Goal: Task Accomplishment & Management: Manage account settings

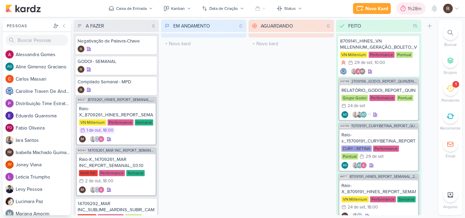
click at [408, 7] on div "1h28m" at bounding box center [416, 8] width 16 height 7
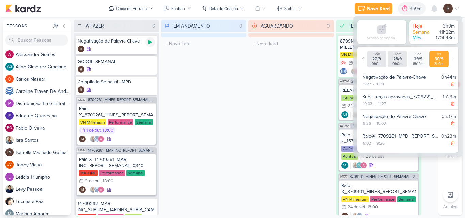
click at [148, 45] on icon at bounding box center [149, 41] width 5 height 5
click at [271, 141] on div "AGUARDANDO 0 Mover Para Esquerda Mover Para Direita [GEOGRAPHIC_DATA] O título …" at bounding box center [290, 118] width 85 height 196
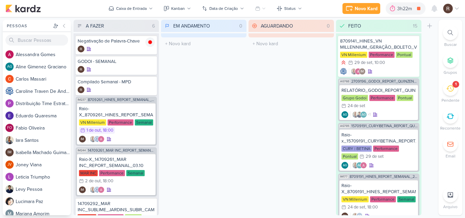
click at [426, 47] on div "Criar Status" at bounding box center [429, 118] width 12 height 196
click at [446, 87] on div "1" at bounding box center [450, 88] width 15 height 15
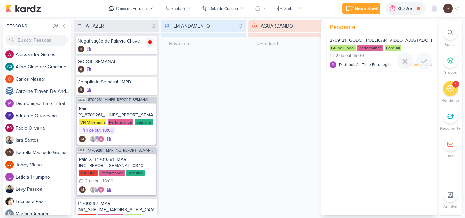
click at [359, 48] on div "Performance" at bounding box center [370, 48] width 26 height 6
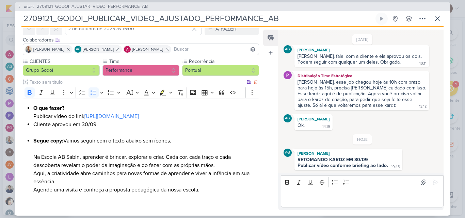
scroll to position [68, 0]
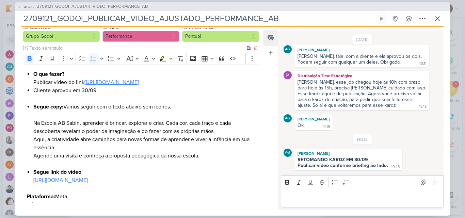
click at [139, 85] on link "[URL][DOMAIN_NAME]" at bounding box center [111, 82] width 54 height 7
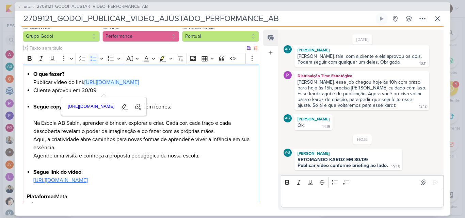
click at [88, 184] on link "[URL][DOMAIN_NAME]" at bounding box center [60, 180] width 54 height 7
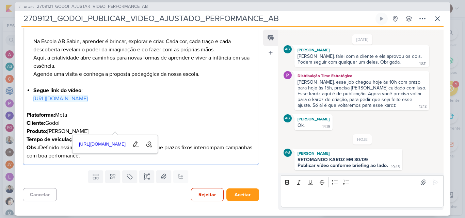
scroll to position [166, 0]
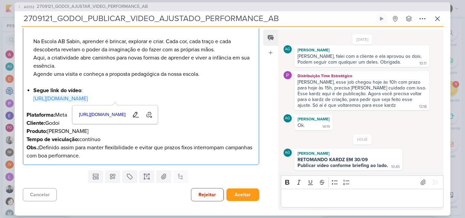
click at [307, 140] on div "HOJE AG [PERSON_NAME] RETOMANDO KARDZ EM 30/09 Publicar vídeo conforme briefing…" at bounding box center [363, 152] width 158 height 36
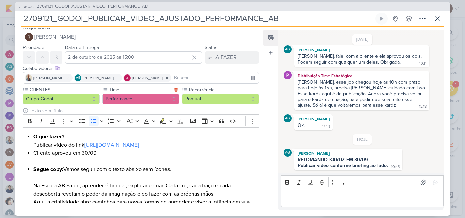
scroll to position [0, 0]
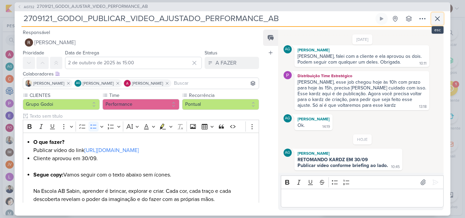
click at [442, 22] on button at bounding box center [437, 19] width 12 height 12
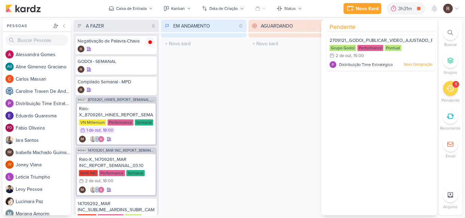
click at [226, 102] on div "EM ANDAMENTO 0 Mover Para Esquerda Mover Para Direita [GEOGRAPHIC_DATA] O títul…" at bounding box center [203, 118] width 85 height 196
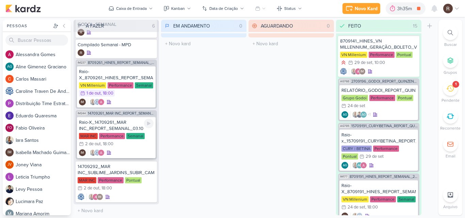
scroll to position [39, 0]
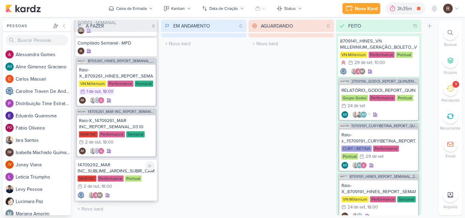
click at [121, 171] on div "14709292_MAR INC_SUBLIME_JARDINS_SUBIR_CAMPANHA_REMARKETING_PARA_SITE" at bounding box center [116, 168] width 77 height 12
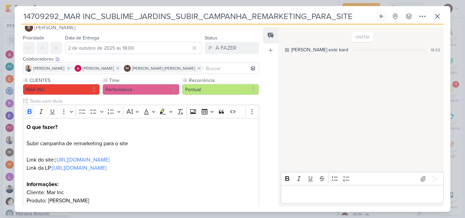
scroll to position [0, 0]
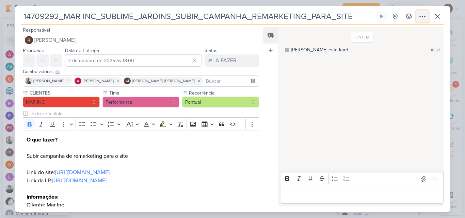
click at [423, 18] on icon at bounding box center [422, 16] width 8 height 8
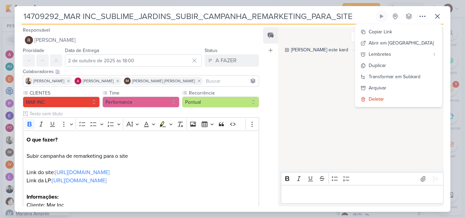
click at [317, 110] on div "ONTEM [PERSON_NAME] este kard 18:52" at bounding box center [360, 99] width 165 height 142
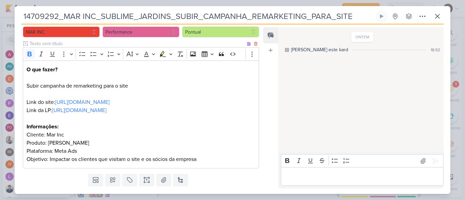
scroll to position [54, 0]
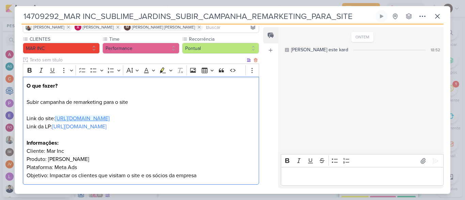
drag, startPoint x: 233, startPoint y: 117, endPoint x: 193, endPoint y: 121, distance: 39.7
click at [193, 121] on p "O que fazer? Subir campanha de remarketing para o site Link do site: [URL][DOMA…" at bounding box center [141, 131] width 229 height 98
copy p "sublimejardins/"
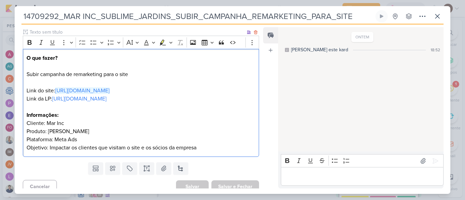
scroll to position [88, 0]
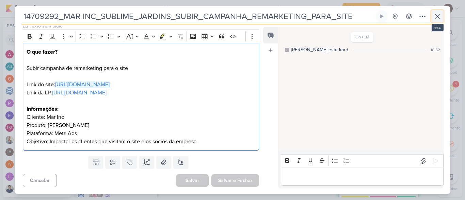
click at [438, 18] on icon at bounding box center [437, 16] width 8 height 8
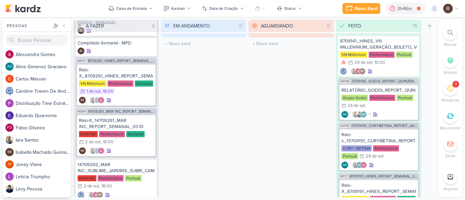
click at [452, 85] on icon at bounding box center [449, 88] width 7 height 7
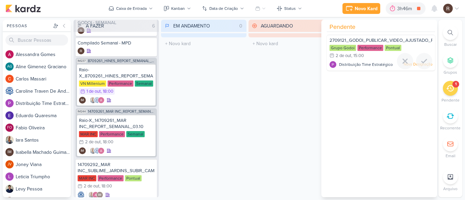
click at [378, 51] on div "Grupo Godoi Performance Pontual 2/10 2 de out , 15:00" at bounding box center [380, 52] width 103 height 15
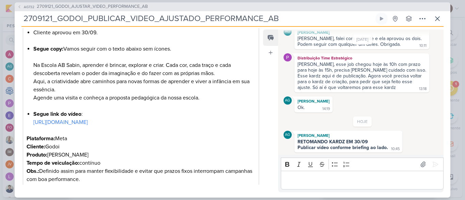
scroll to position [136, 0]
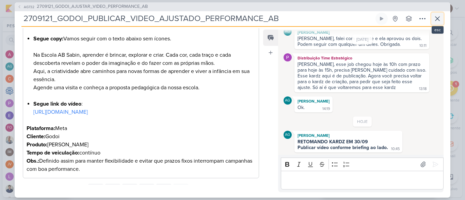
click at [437, 19] on icon at bounding box center [437, 19] width 4 height 4
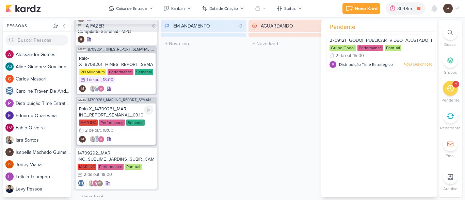
scroll to position [56, 0]
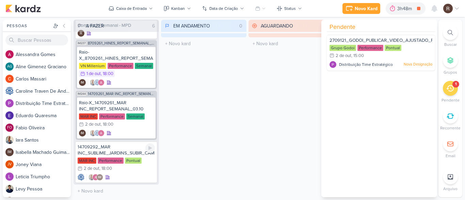
click at [113, 156] on div "14709292_MAR INC_SUBLIME_JARDINS_SUBIR_CAMPANHA_REMARKETING_PARA_SITE" at bounding box center [116, 150] width 77 height 12
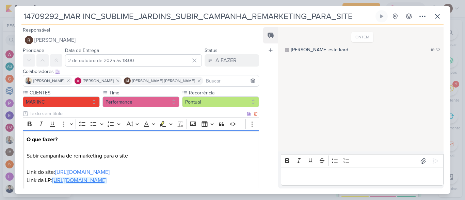
click at [93, 181] on link "[URL][DOMAIN_NAME]" at bounding box center [79, 180] width 54 height 7
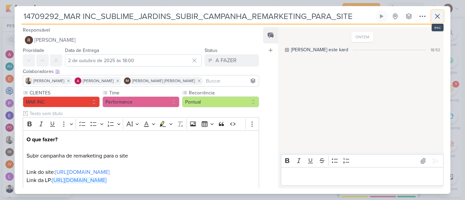
click at [435, 17] on icon at bounding box center [437, 16] width 8 height 8
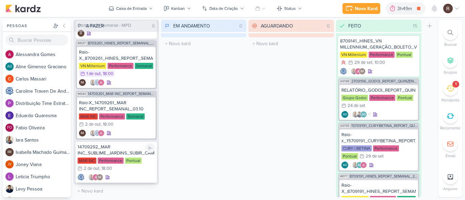
click at [126, 154] on div "14709292_MAR INC_SUBLIME_JARDINS_SUBIR_CAMPANHA_REMARKETING_PARA_SITE" at bounding box center [116, 150] width 77 height 12
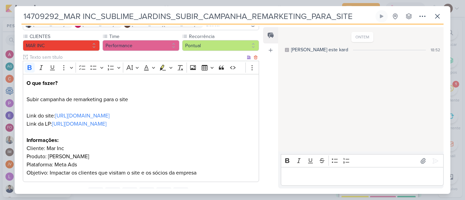
scroll to position [68, 0]
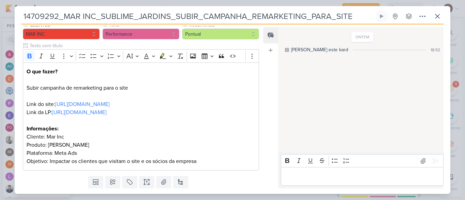
click at [317, 172] on div "Editor editing area: main" at bounding box center [362, 176] width 163 height 19
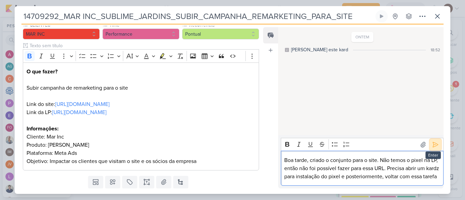
click at [432, 142] on icon at bounding box center [435, 145] width 7 height 7
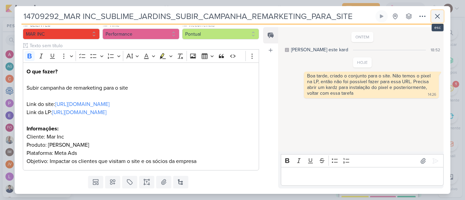
click at [437, 19] on icon at bounding box center [437, 16] width 8 height 8
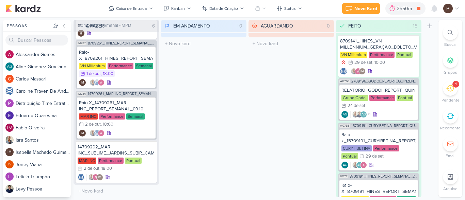
click at [453, 93] on div "1" at bounding box center [450, 88] width 15 height 15
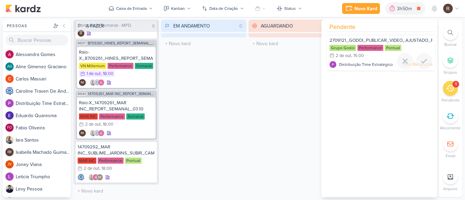
click at [378, 41] on span "2709121_GODOI_PUBLICAR_VIDEO_AJUSTADO_PERFORMANCE_AB" at bounding box center [400, 40] width 143 height 5
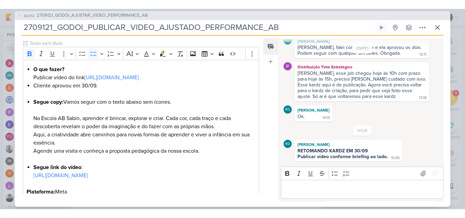
scroll to position [604, 0]
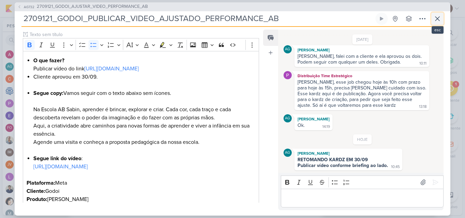
click at [435, 20] on icon at bounding box center [437, 19] width 8 height 8
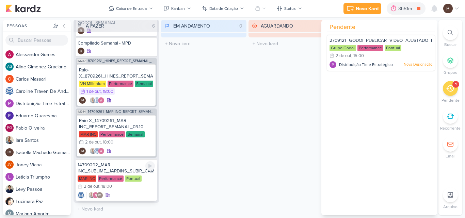
click at [128, 170] on div "14709292_MAR INC_SUBLIME_JARDINS_SUBIR_CAMPANHA_REMARKETING_PARA_SITE" at bounding box center [116, 168] width 77 height 12
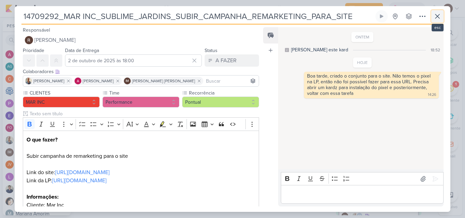
click at [436, 19] on icon at bounding box center [437, 16] width 8 height 8
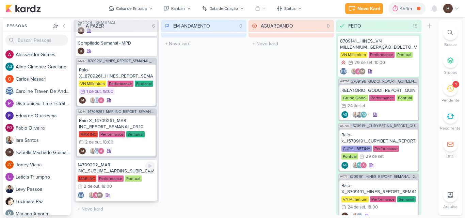
click at [124, 173] on div "14709292_MAR INC_SUBLIME_JARDINS_SUBIR_CAMPANHA_REMARKETING_PARA_SITE" at bounding box center [116, 168] width 77 height 12
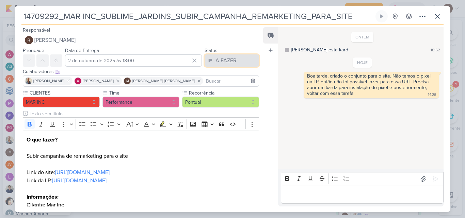
click at [248, 64] on button "A FAZER" at bounding box center [232, 60] width 54 height 12
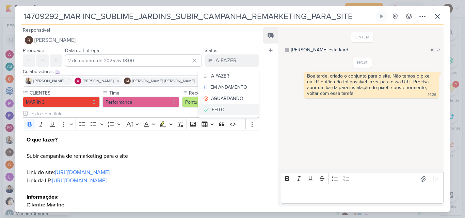
click at [226, 106] on button "FEITO" at bounding box center [228, 109] width 61 height 11
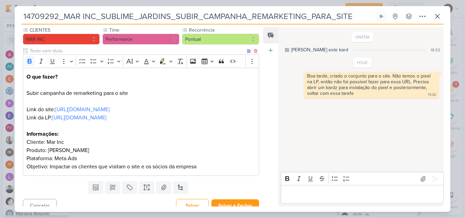
scroll to position [70, 0]
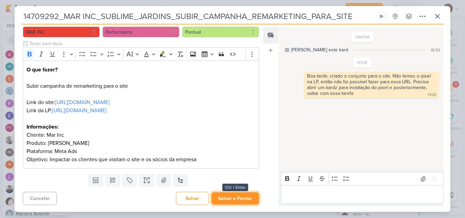
click at [246, 197] on button "Salvar e Fechar" at bounding box center [235, 198] width 48 height 13
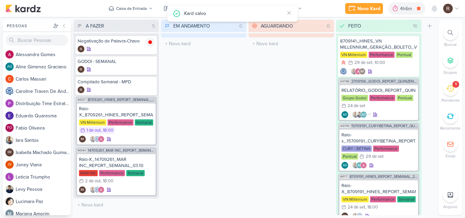
scroll to position [0, 0]
click at [448, 84] on div "1" at bounding box center [450, 88] width 15 height 15
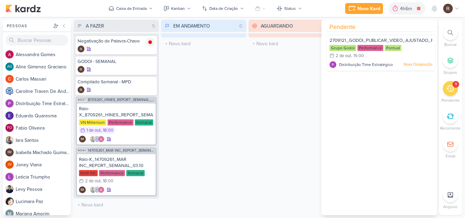
click at [214, 80] on div "EM ANDAMENTO 0 Mover Para Esquerda Mover Para Direita [GEOGRAPHIC_DATA] O títul…" at bounding box center [203, 118] width 85 height 196
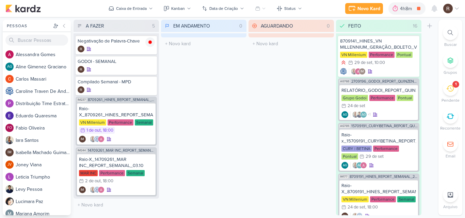
click at [446, 94] on div "1" at bounding box center [450, 88] width 15 height 15
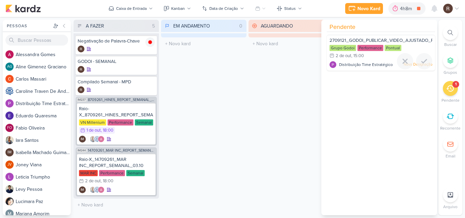
click at [352, 51] on div "Grupo Godoi Performance Pontual 2/10 2 de out , 15:00" at bounding box center [380, 52] width 103 height 15
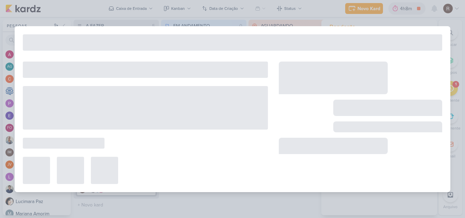
type input "2709121_GODOI_PUBLICAR_VIDEO_AJUSTADO_PERFORMANCE_AB"
type input "2 de outubro de 2025 às 15:00"
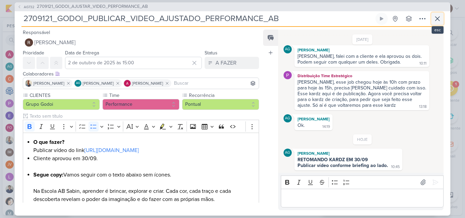
click at [434, 20] on icon at bounding box center [437, 19] width 8 height 8
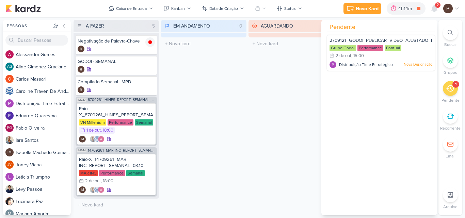
click at [279, 81] on div "AGUARDANDO 0 Mover Para Esquerda Mover Para Direita [GEOGRAPHIC_DATA] O título …" at bounding box center [290, 118] width 85 height 196
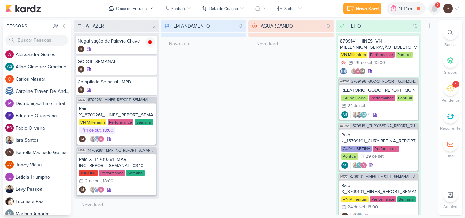
click at [433, 10] on icon at bounding box center [434, 8] width 5 height 6
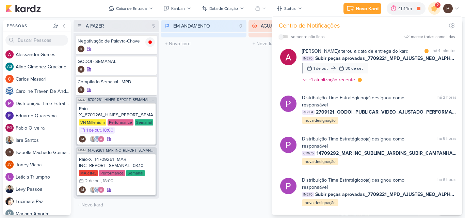
click at [405, 74] on div "[PERSON_NAME] alterou a data de entrega do kard marcar como [PERSON_NAME] 4 min…" at bounding box center [379, 67] width 155 height 38
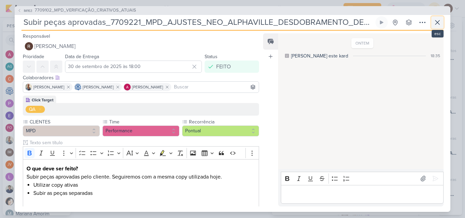
click at [438, 21] on icon at bounding box center [437, 22] width 4 height 4
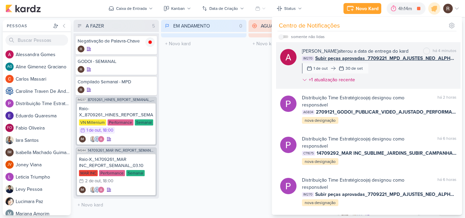
click at [398, 74] on div "[PERSON_NAME] alterou a data de entrega do kard marcar como não [PERSON_NAME] 4…" at bounding box center [379, 67] width 155 height 38
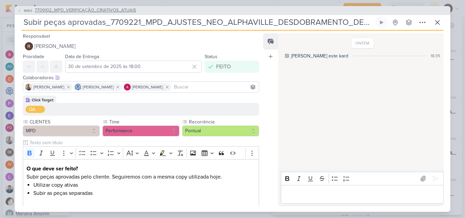
click at [117, 10] on span "7709102_MPD_VERIFICAÇÃO_CRIATIVOS_ATUAIS" at bounding box center [85, 10] width 101 height 7
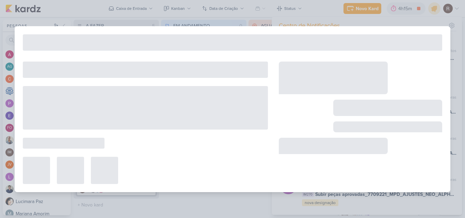
type input "7709102_MPD_VERIFICAÇÃO_CRIATIVOS_ATUAIS"
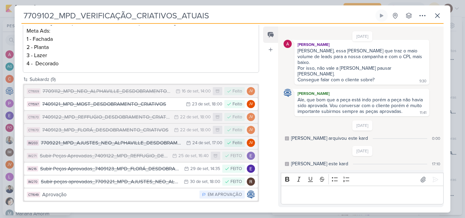
scroll to position [150, 0]
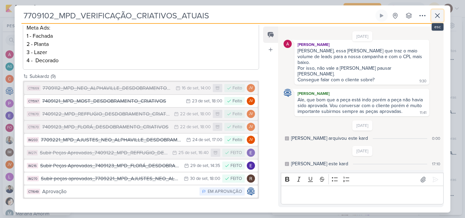
click at [440, 19] on icon at bounding box center [437, 16] width 8 height 8
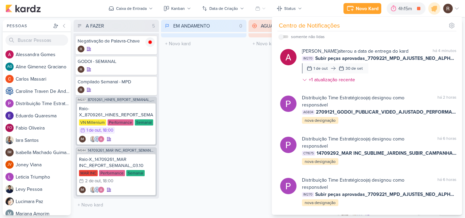
click at [222, 134] on div "EM ANDAMENTO 0 Mover Para Esquerda Mover Para Direita [GEOGRAPHIC_DATA] O títul…" at bounding box center [203, 118] width 85 height 196
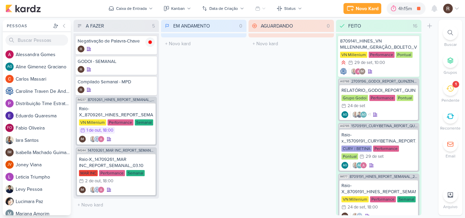
click at [453, 91] on icon at bounding box center [449, 88] width 7 height 7
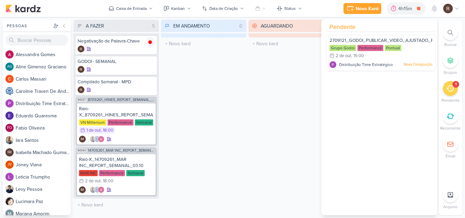
click at [260, 123] on div "AGUARDANDO 0 Mover Para Esquerda Mover Para Direita [GEOGRAPHIC_DATA] O título …" at bounding box center [290, 118] width 85 height 196
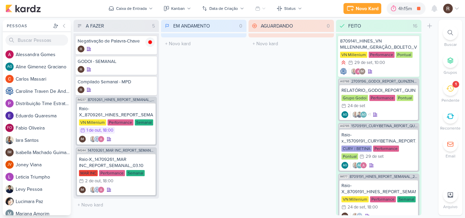
click at [446, 94] on div "1" at bounding box center [450, 88] width 15 height 15
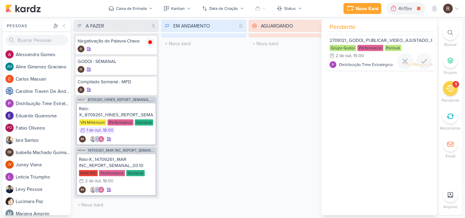
click at [359, 41] on span "2709121_GODOI_PUBLICAR_VIDEO_AJUSTADO_PERFORMANCE_AB" at bounding box center [400, 40] width 143 height 5
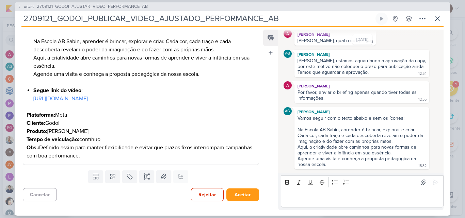
scroll to position [166, 0]
click at [439, 21] on icon at bounding box center [437, 19] width 4 height 4
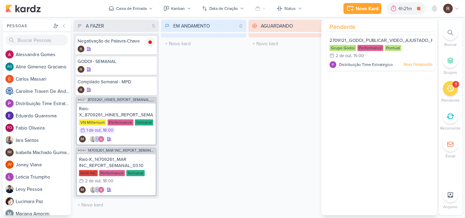
click at [221, 102] on div "EM ANDAMENTO 0 Mover Para Esquerda Mover Para Direita [GEOGRAPHIC_DATA] O títul…" at bounding box center [203, 118] width 85 height 196
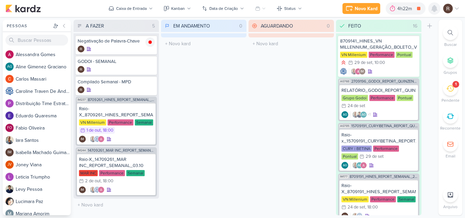
click at [439, 11] on div at bounding box center [434, 8] width 12 height 12
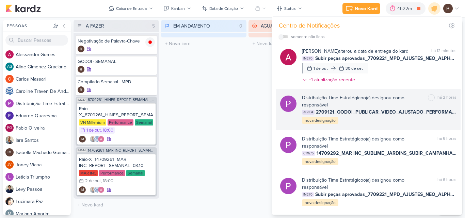
click at [375, 121] on div "Distribuição Time Estratégico o(a) designou como responsável marcar como não [P…" at bounding box center [379, 109] width 155 height 30
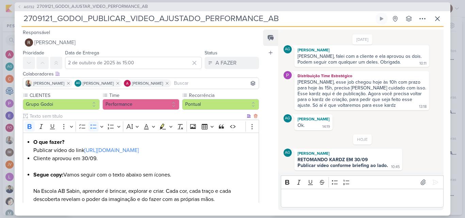
scroll to position [34, 0]
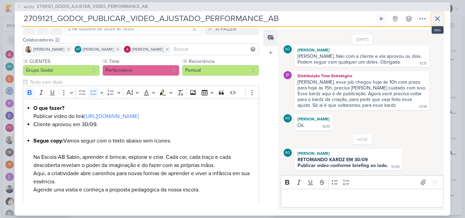
click at [439, 19] on icon at bounding box center [437, 19] width 8 height 8
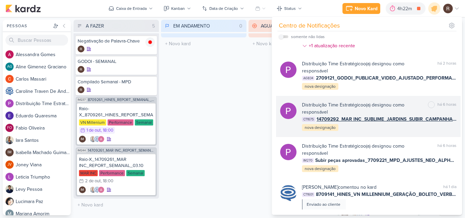
click at [364, 123] on div "Distribuição Time Estratégico o(a) designou como responsável marcar como não [P…" at bounding box center [379, 116] width 155 height 30
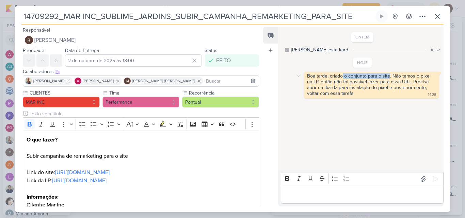
drag, startPoint x: 389, startPoint y: 76, endPoint x: 343, endPoint y: 78, distance: 46.0
click at [343, 78] on div "Boa tarde, criado o conjunto para o site. Não temos o pixel na LP, então não fo…" at bounding box center [369, 84] width 125 height 23
click at [321, 83] on div "Boa tarde, criado o conjunto para o site. Não temos o pixel na LP, então não fo…" at bounding box center [369, 84] width 125 height 23
drag, startPoint x: 307, startPoint y: 77, endPoint x: 314, endPoint y: 77, distance: 6.5
click at [314, 77] on div "Boa tarde, criado o conjunto para o site. Não temos o pixel na LP, então não fo…" at bounding box center [369, 84] width 125 height 23
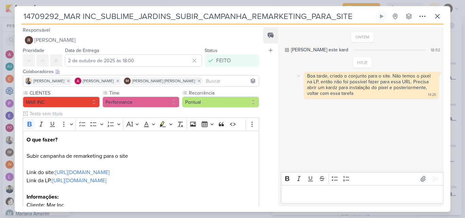
click at [325, 79] on div "Boa tarde, criado o conjunto para o site. Não temos o pixel na LP, então não fo…" at bounding box center [369, 84] width 125 height 23
click at [437, 18] on icon at bounding box center [437, 16] width 8 height 8
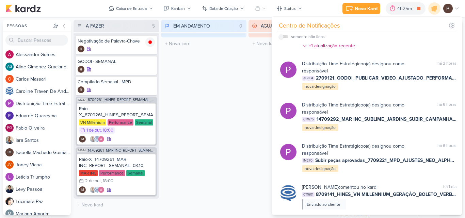
click at [223, 96] on div "EM ANDAMENTO 0 Mover Para Esquerda Mover Para Direita [GEOGRAPHIC_DATA] O títul…" at bounding box center [203, 118] width 85 height 196
